Goal: Use online tool/utility: Utilize a website feature to perform a specific function

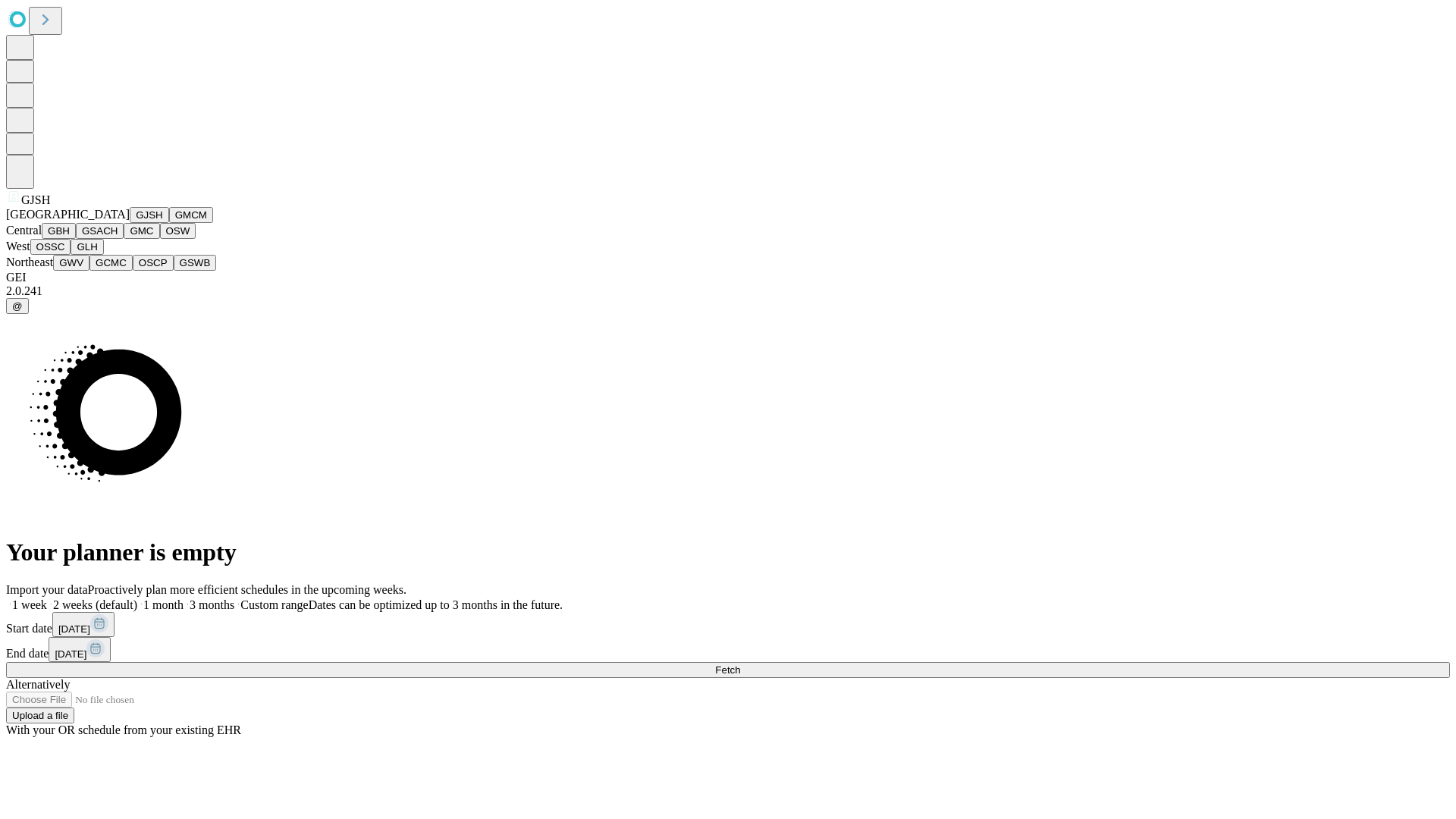
click at [130, 223] on button "GJSH" at bounding box center [150, 215] width 39 height 16
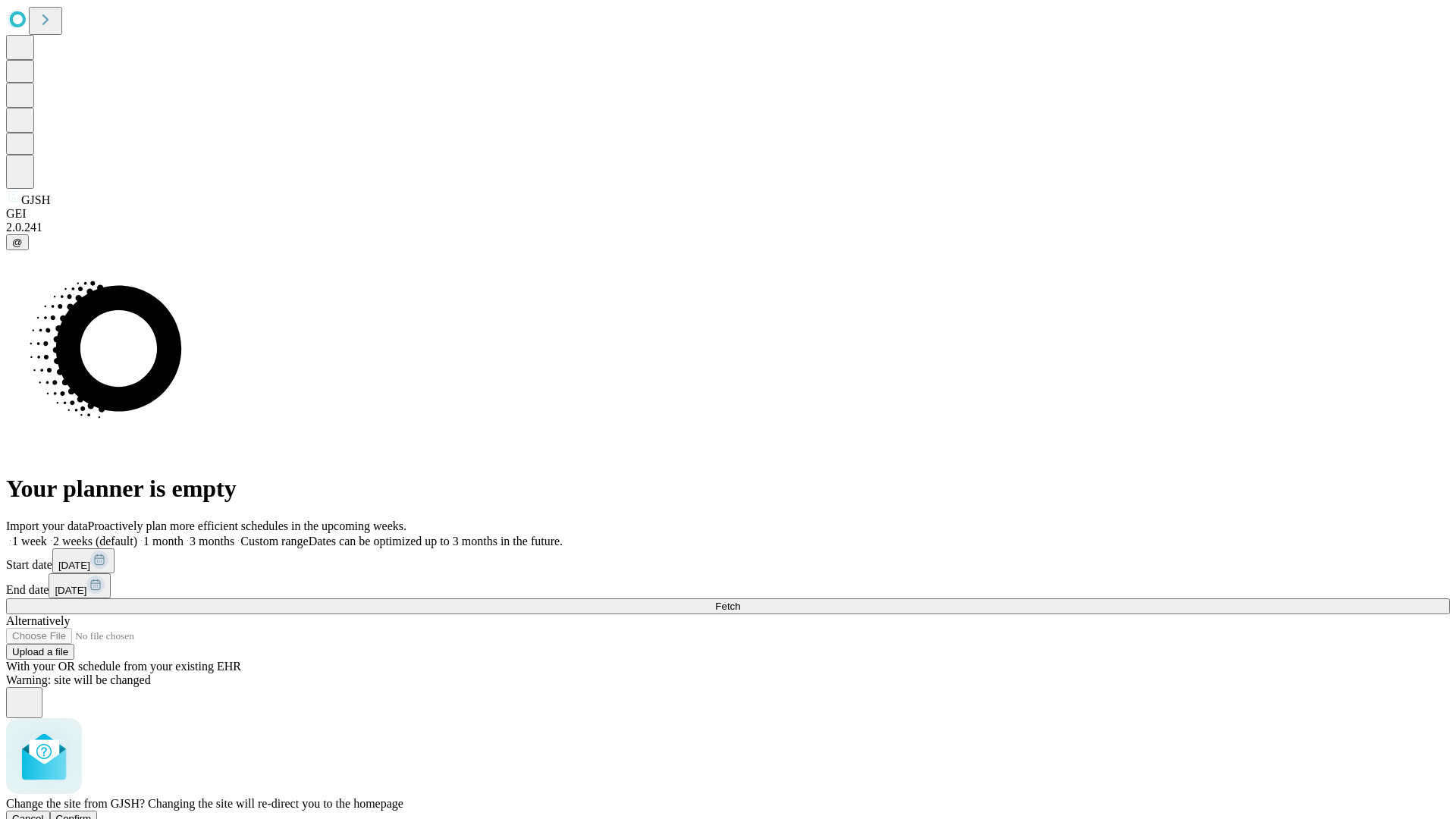
click at [92, 813] on span "Confirm" at bounding box center [74, 819] width 35 height 12
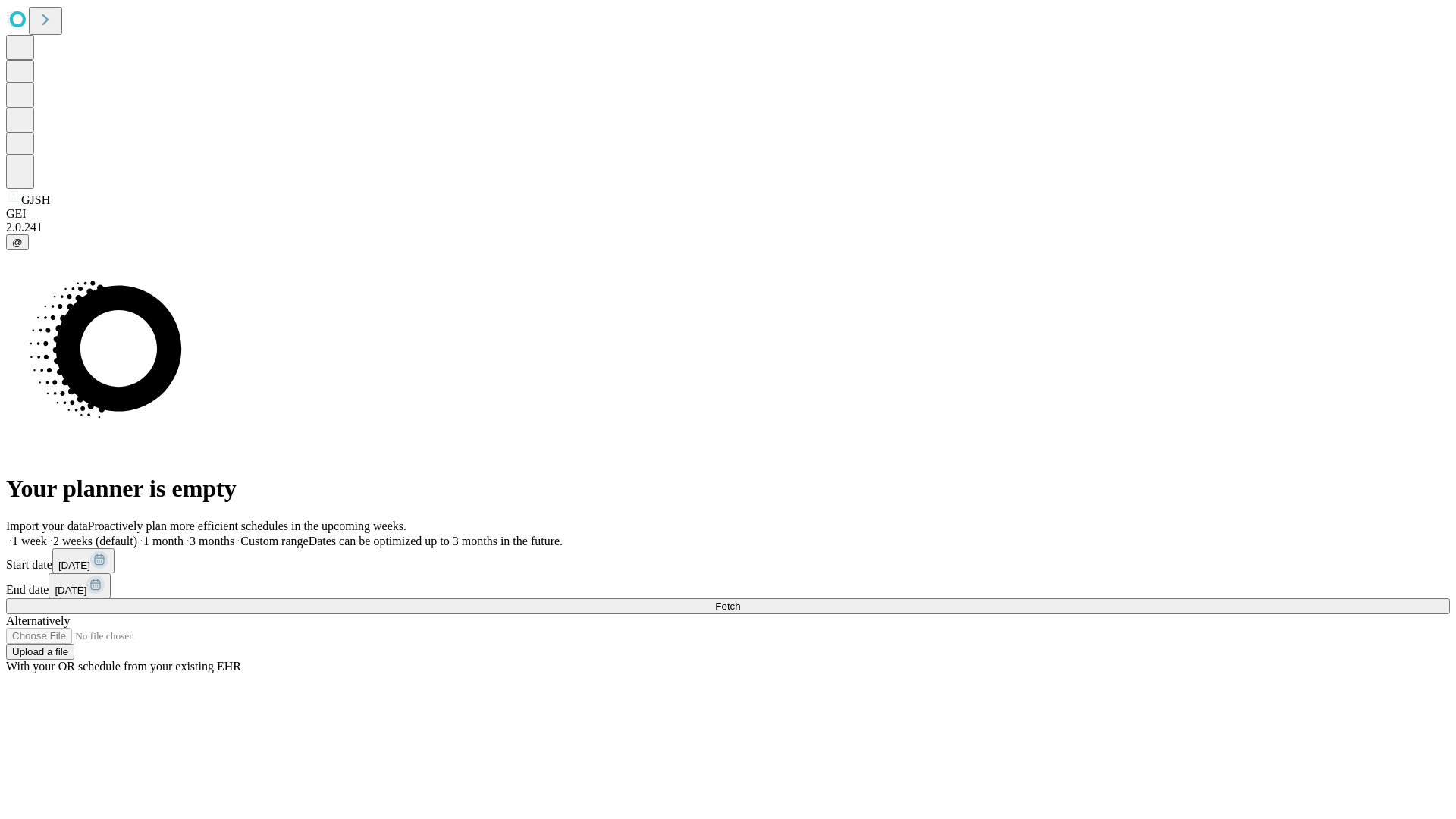
click at [47, 534] on label "1 week" at bounding box center [27, 540] width 41 height 13
click at [740, 600] on span "Fetch" at bounding box center [727, 606] width 25 height 12
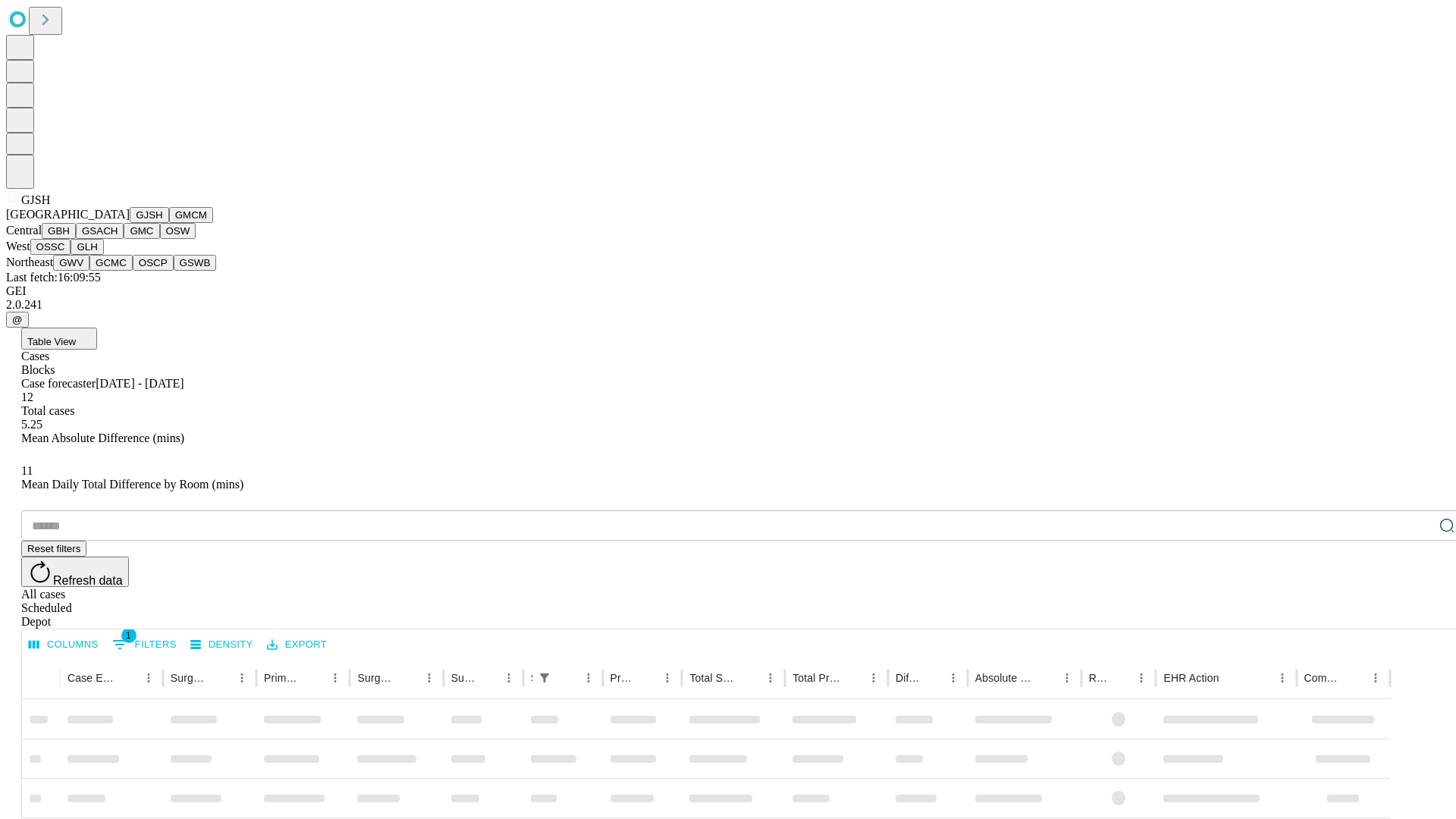
click at [170, 223] on button "GMCM" at bounding box center [191, 215] width 44 height 16
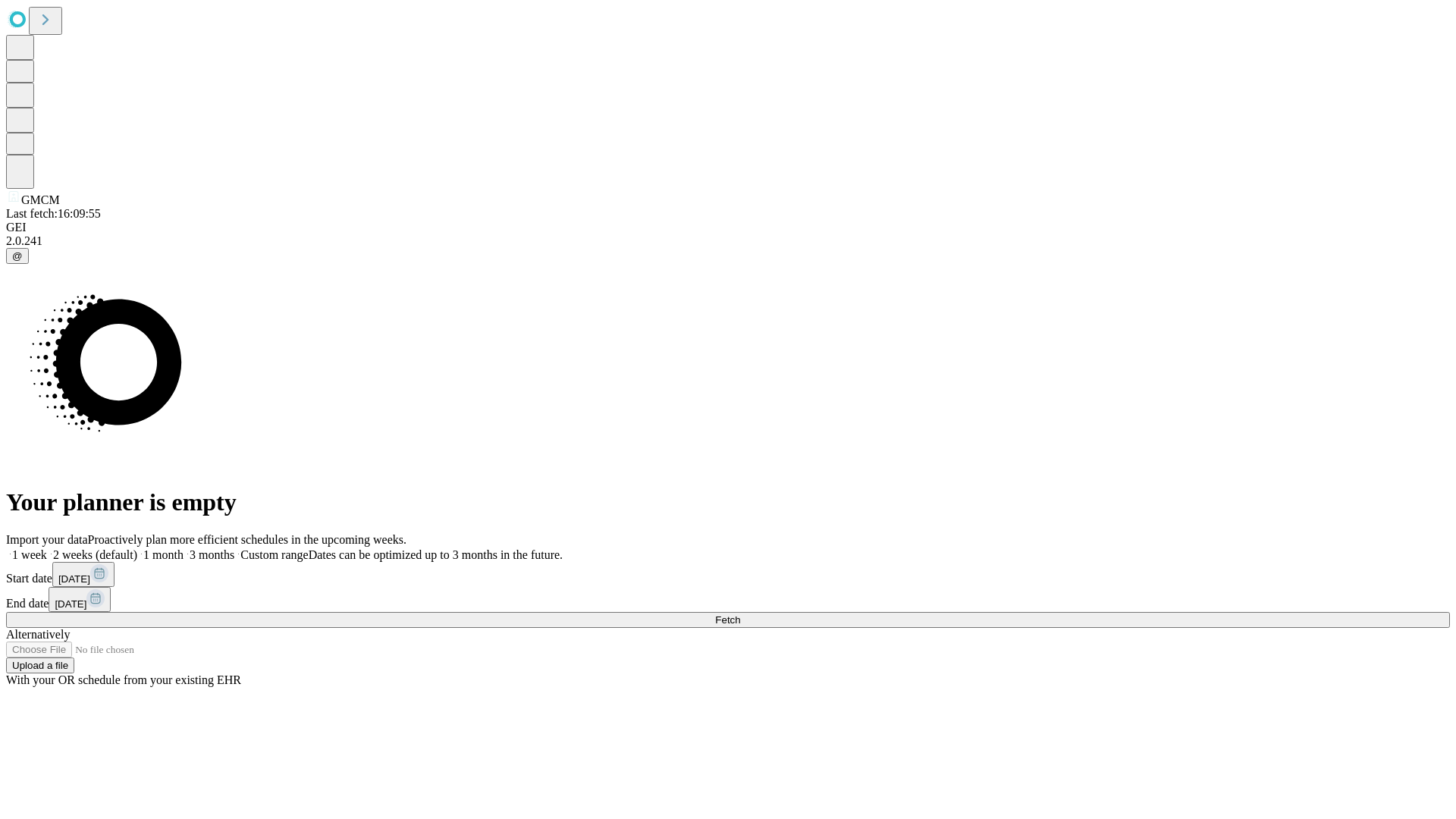
click at [47, 548] on label "1 week" at bounding box center [27, 554] width 41 height 13
click at [740, 614] on span "Fetch" at bounding box center [727, 620] width 25 height 12
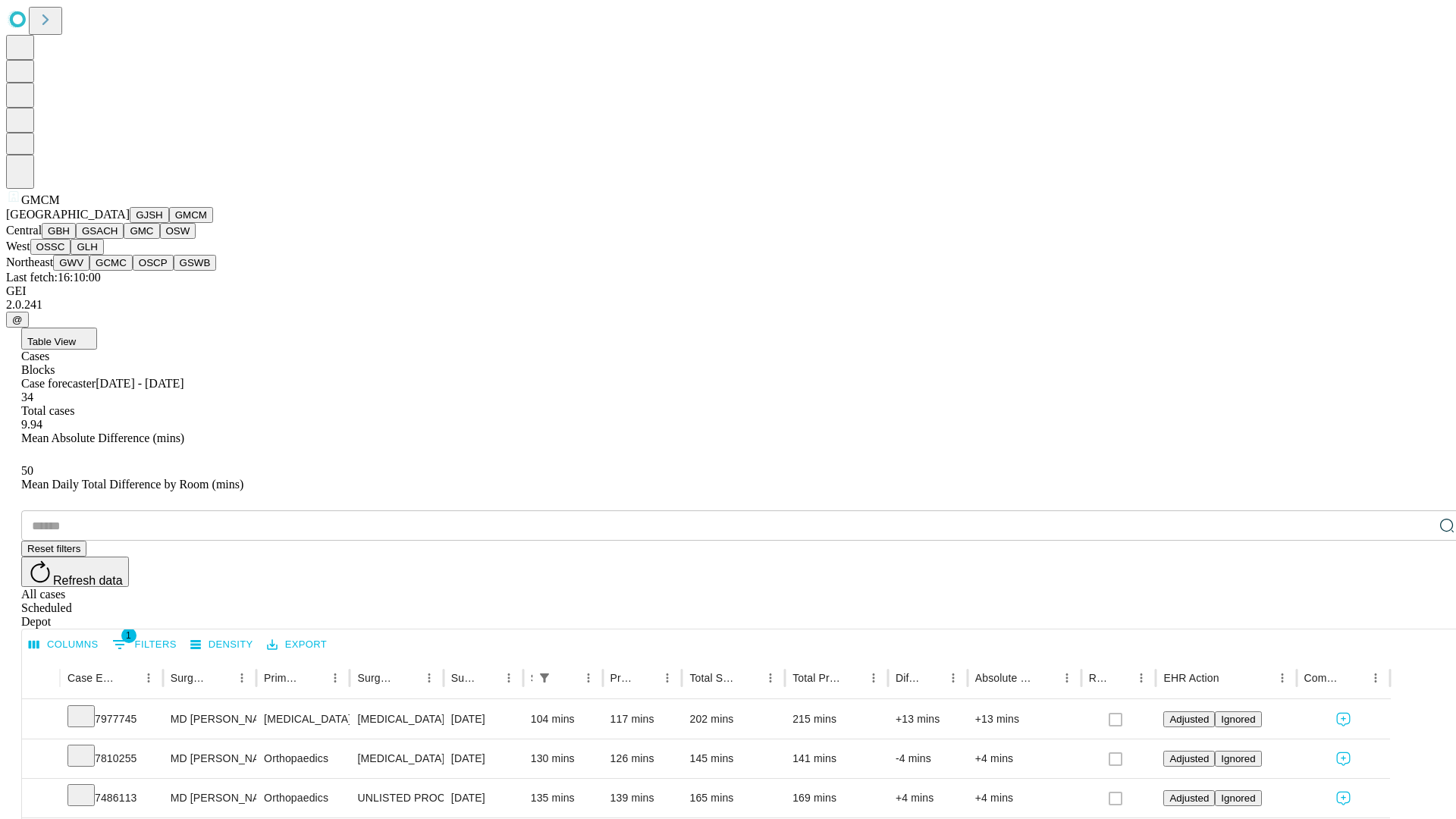
click at [76, 239] on button "GBH" at bounding box center [58, 231] width 35 height 16
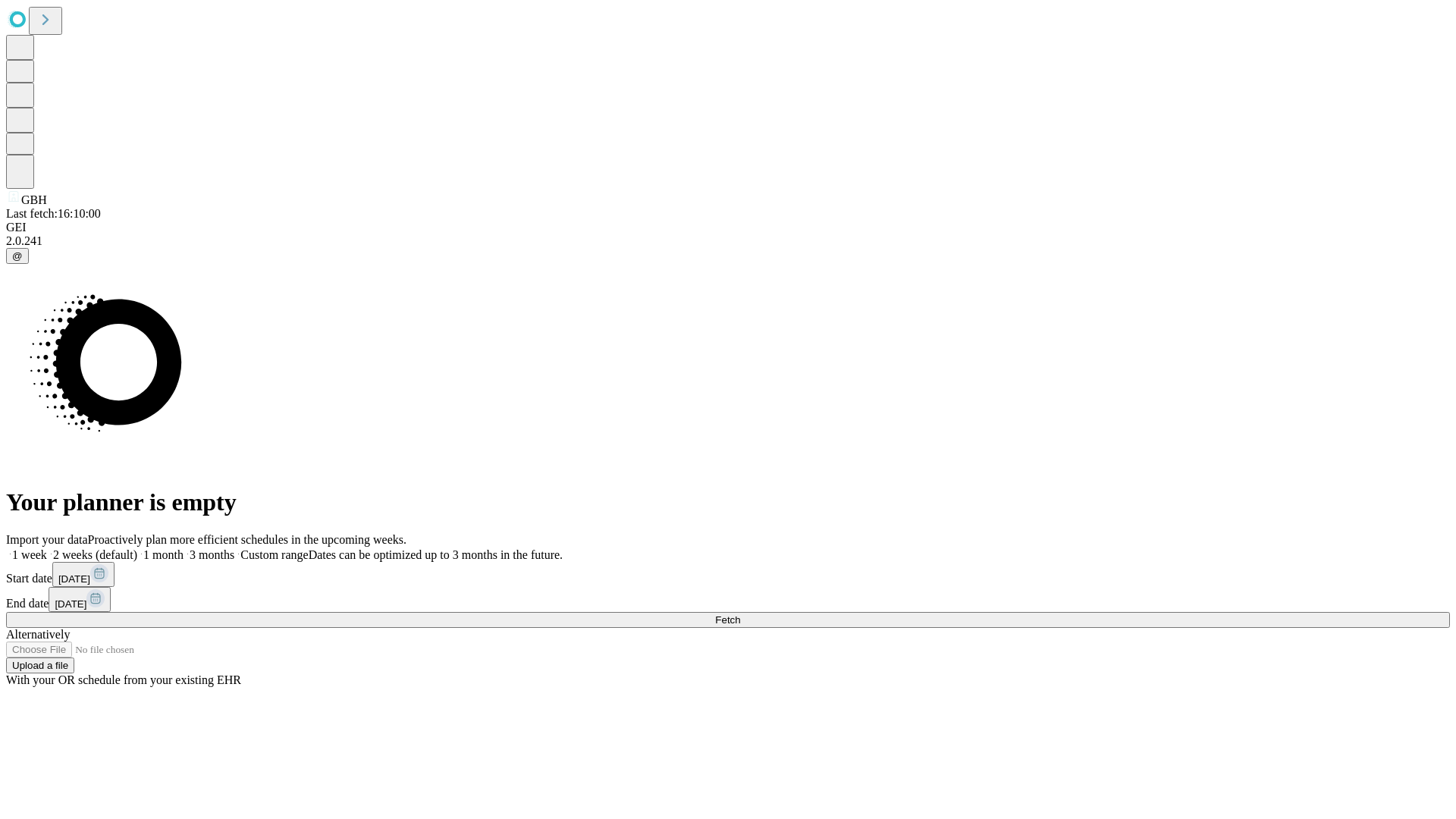
click at [47, 548] on label "1 week" at bounding box center [27, 554] width 41 height 13
click at [740, 614] on span "Fetch" at bounding box center [727, 620] width 25 height 12
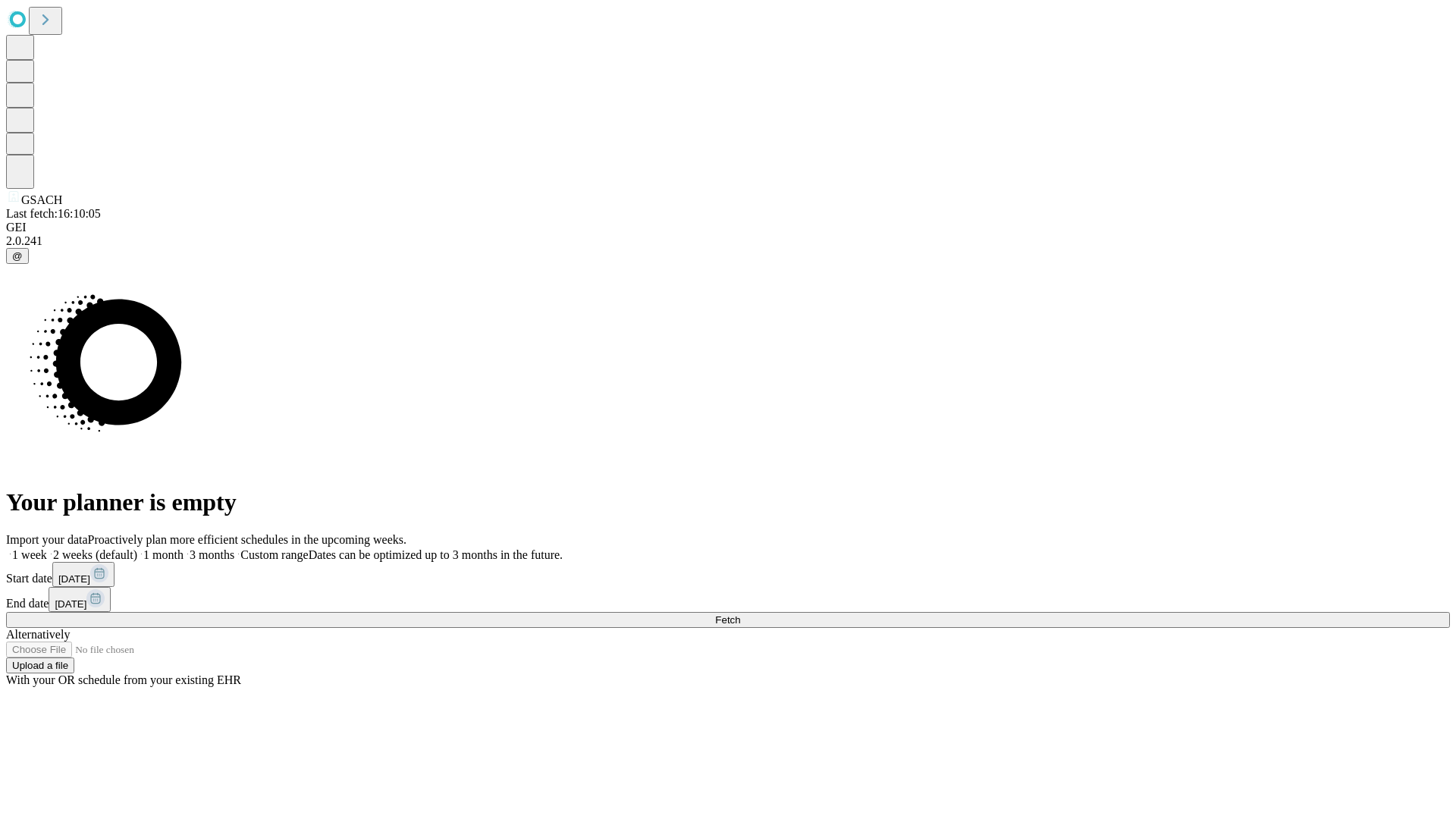
click at [47, 548] on label "1 week" at bounding box center [27, 554] width 41 height 13
click at [740, 614] on span "Fetch" at bounding box center [727, 620] width 25 height 12
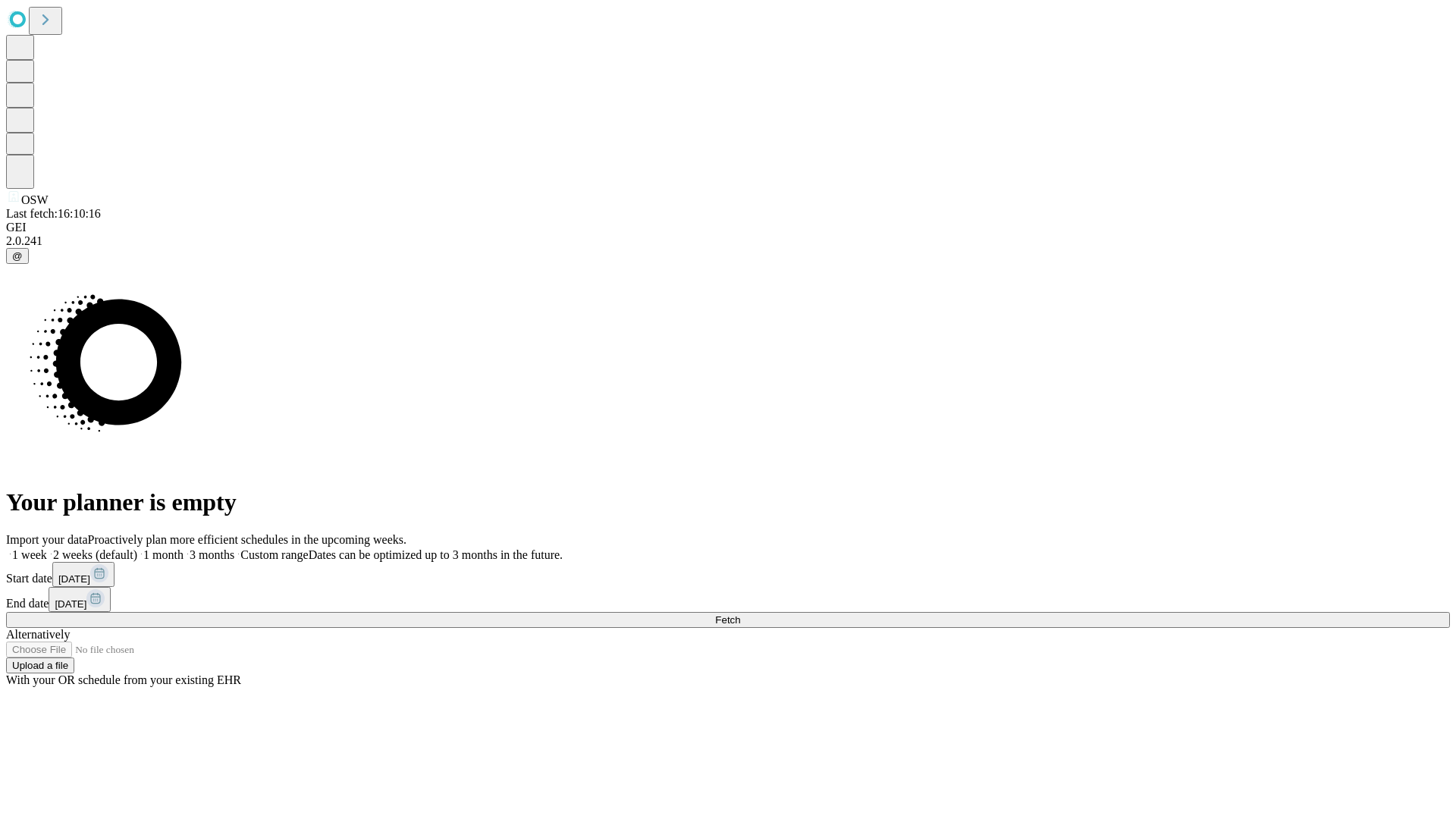
click at [47, 548] on label "1 week" at bounding box center [27, 554] width 41 height 13
click at [740, 614] on span "Fetch" at bounding box center [727, 620] width 25 height 12
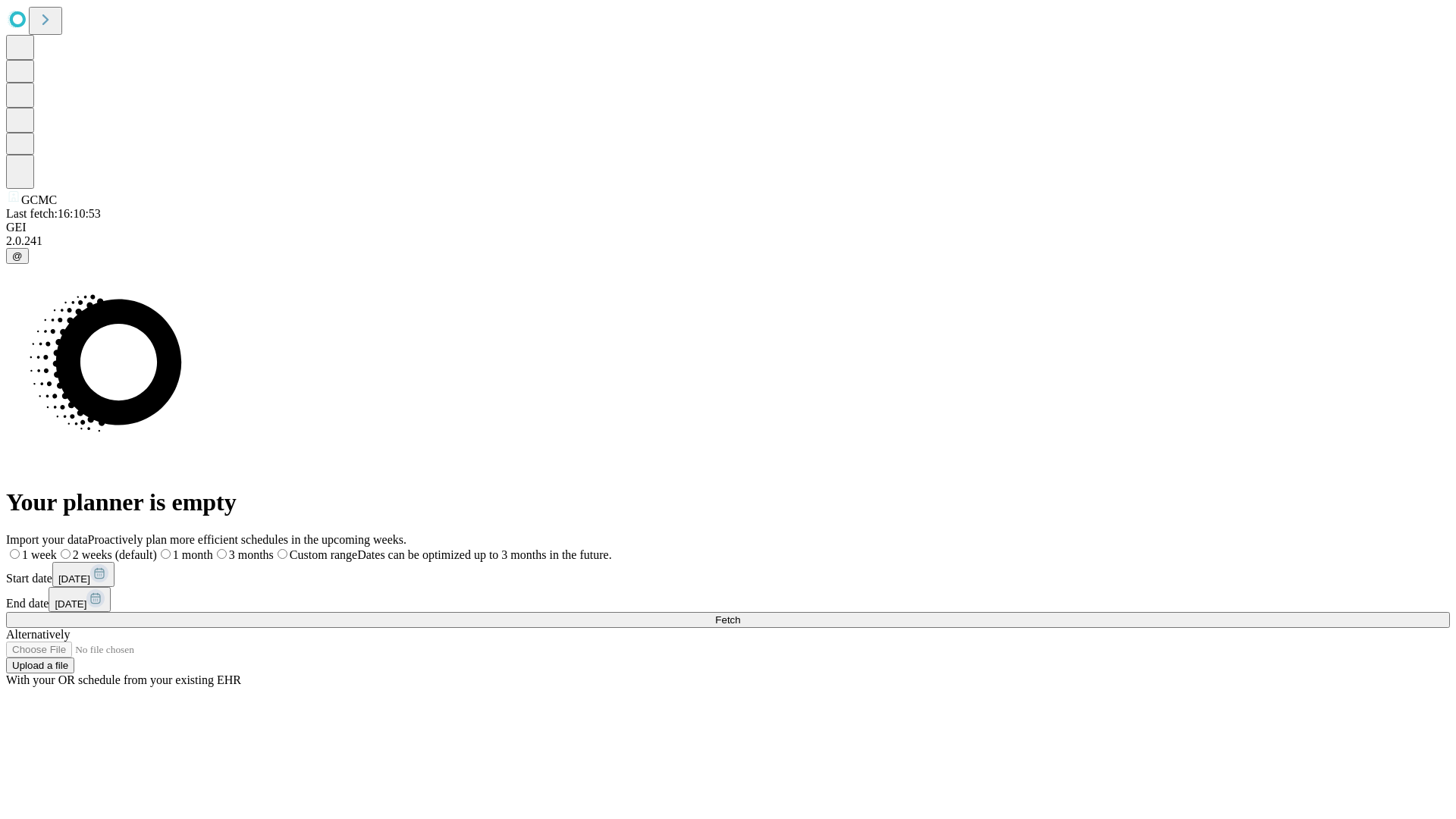
click at [57, 548] on label "1 week" at bounding box center [32, 554] width 51 height 13
click at [740, 614] on span "Fetch" at bounding box center [727, 620] width 25 height 12
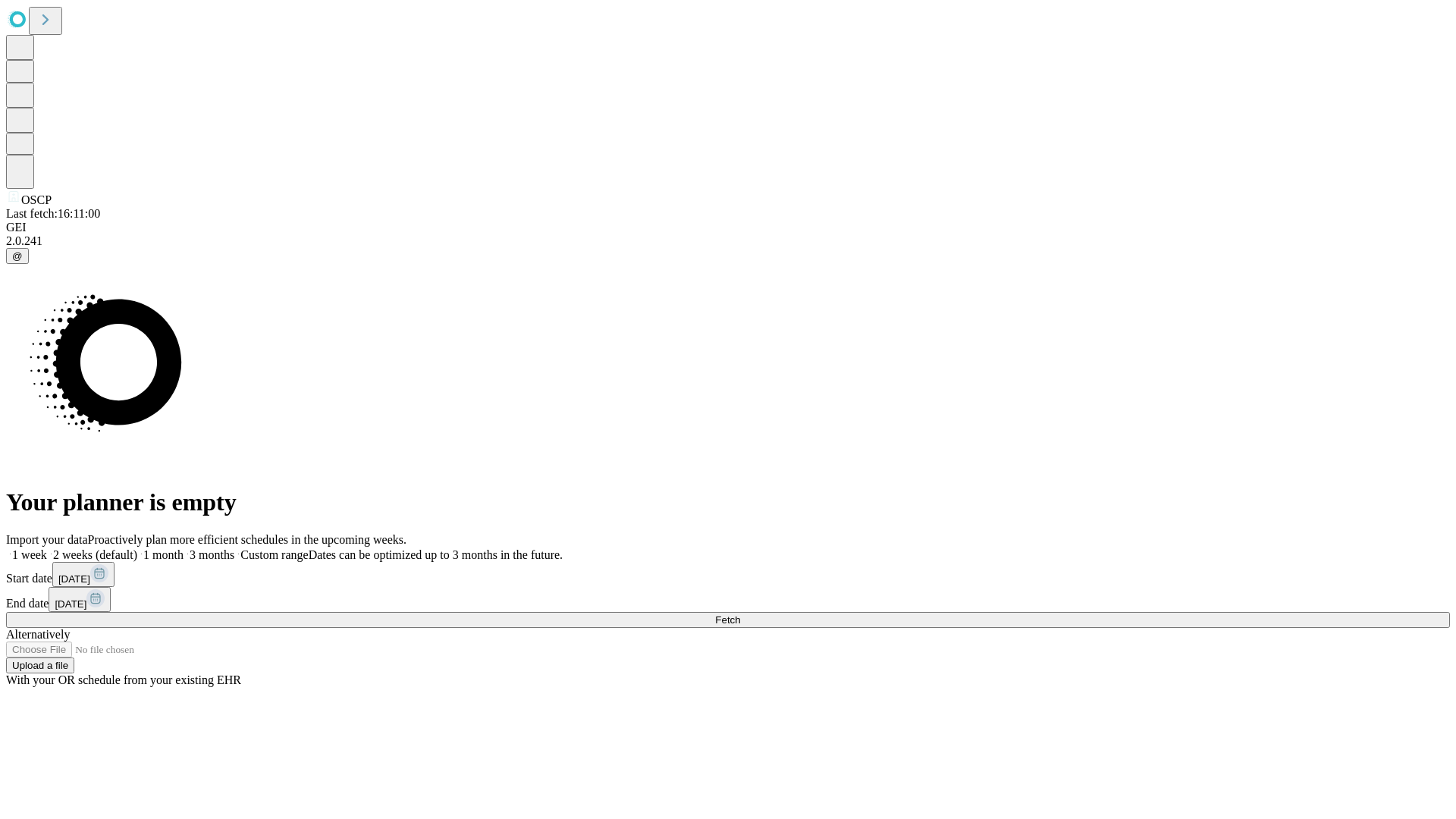
click at [47, 548] on label "1 week" at bounding box center [27, 554] width 41 height 13
click at [740, 614] on span "Fetch" at bounding box center [727, 620] width 25 height 12
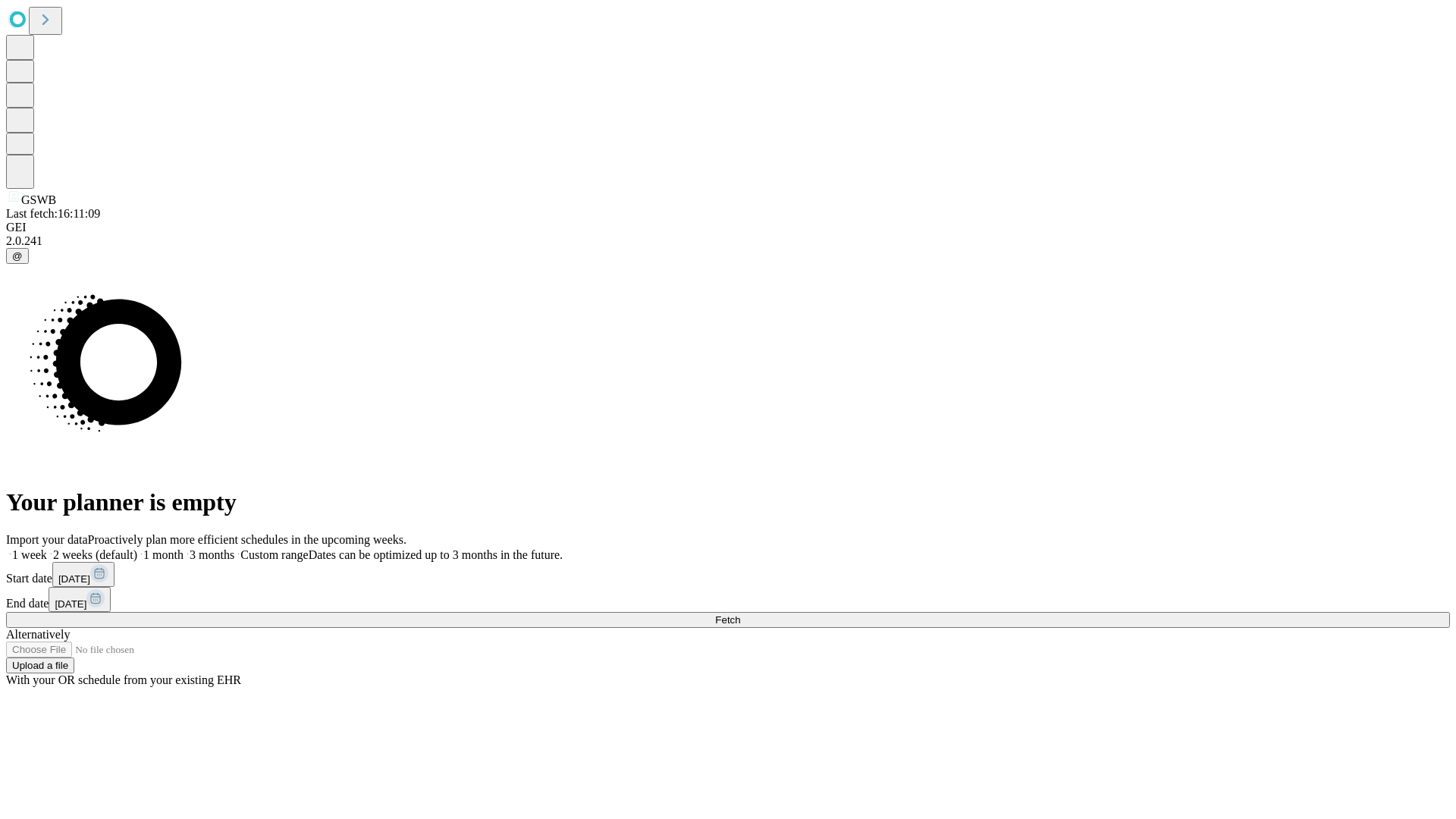
click at [47, 548] on label "1 week" at bounding box center [27, 554] width 41 height 13
click at [740, 614] on span "Fetch" at bounding box center [727, 620] width 25 height 12
